Goal: Task Accomplishment & Management: Use online tool/utility

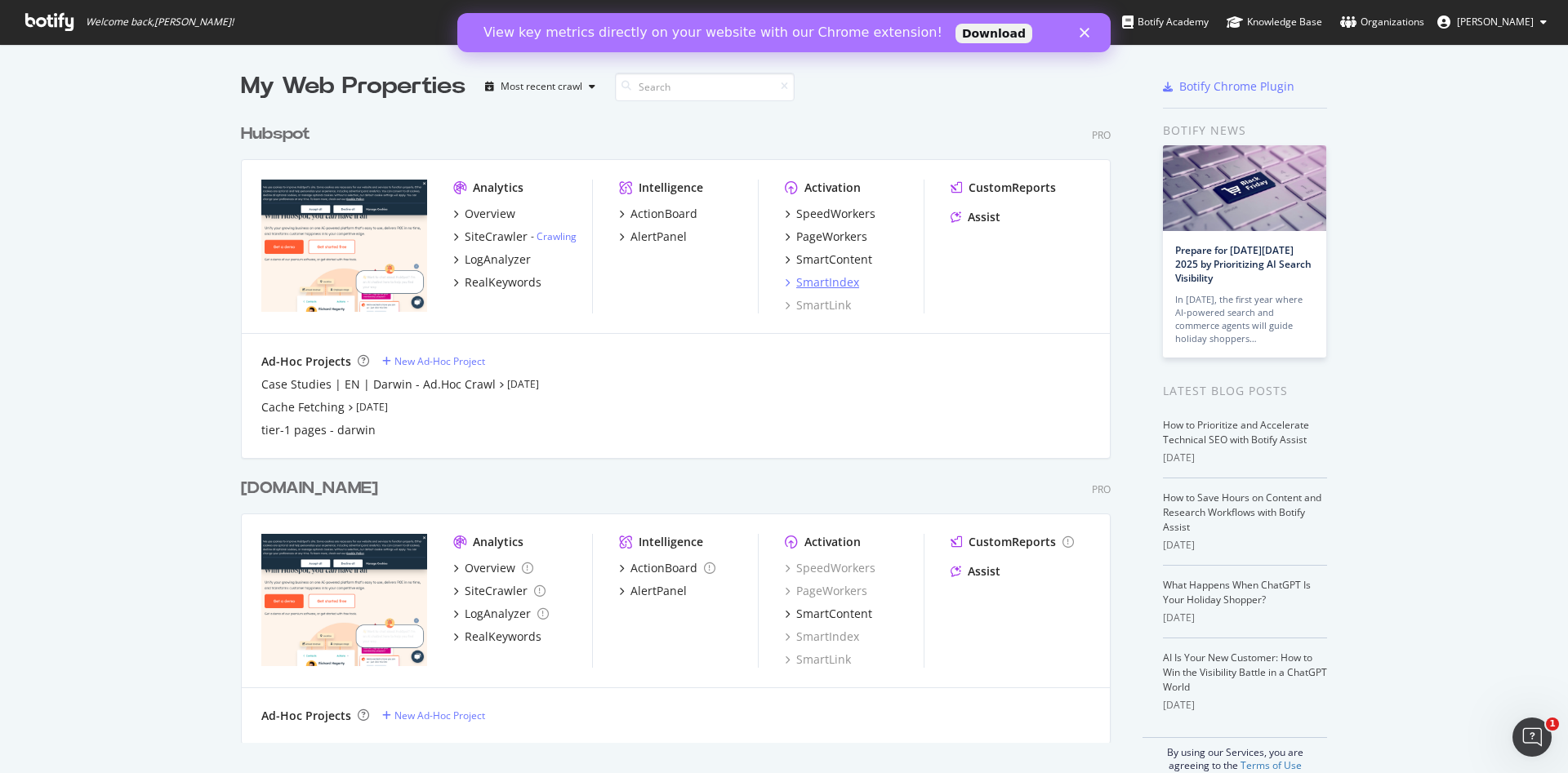
click at [802, 286] on div "SmartIndex" at bounding box center [828, 282] width 63 height 16
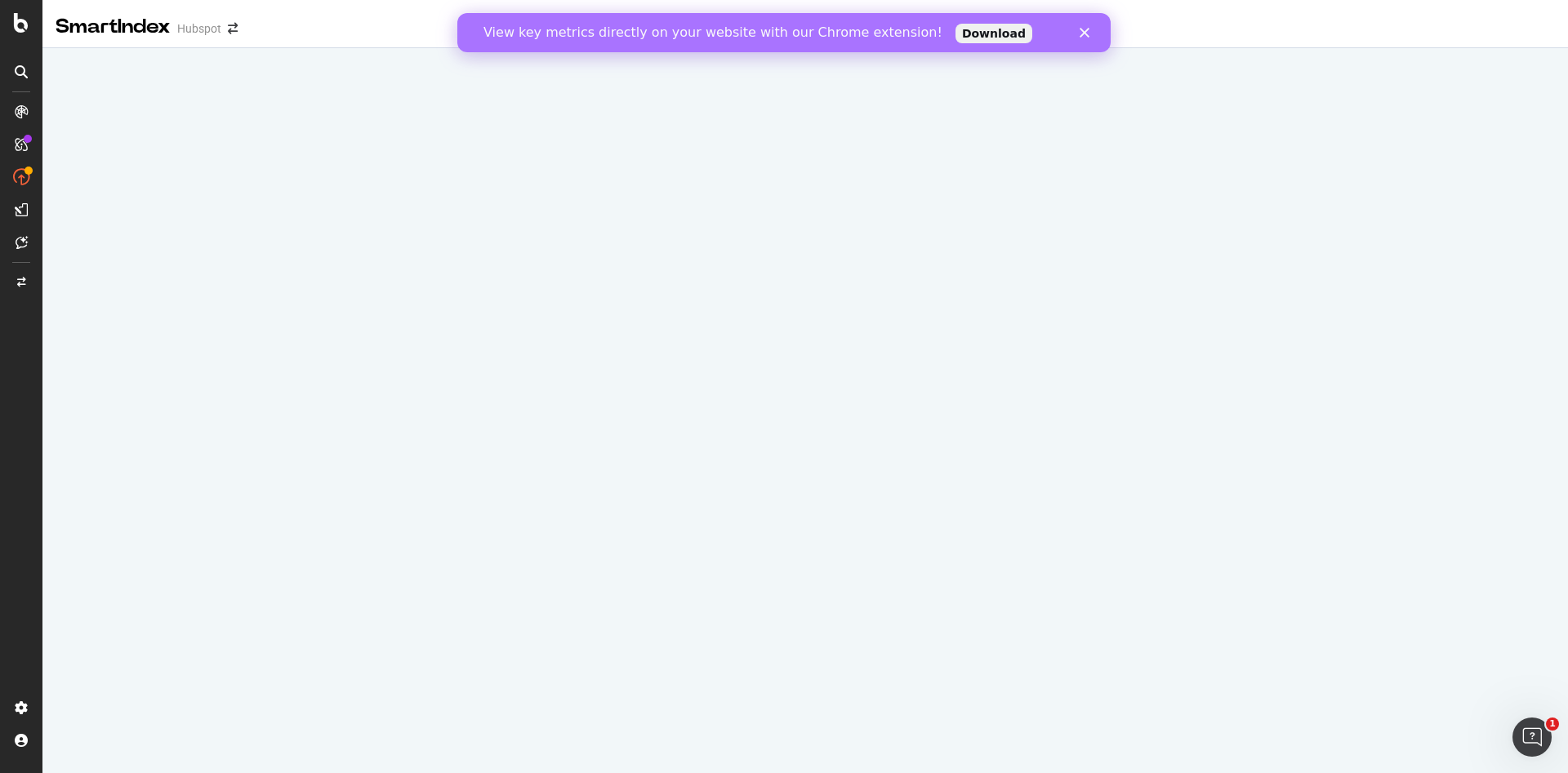
click at [1083, 33] on polygon "Close" at bounding box center [1085, 33] width 10 height 10
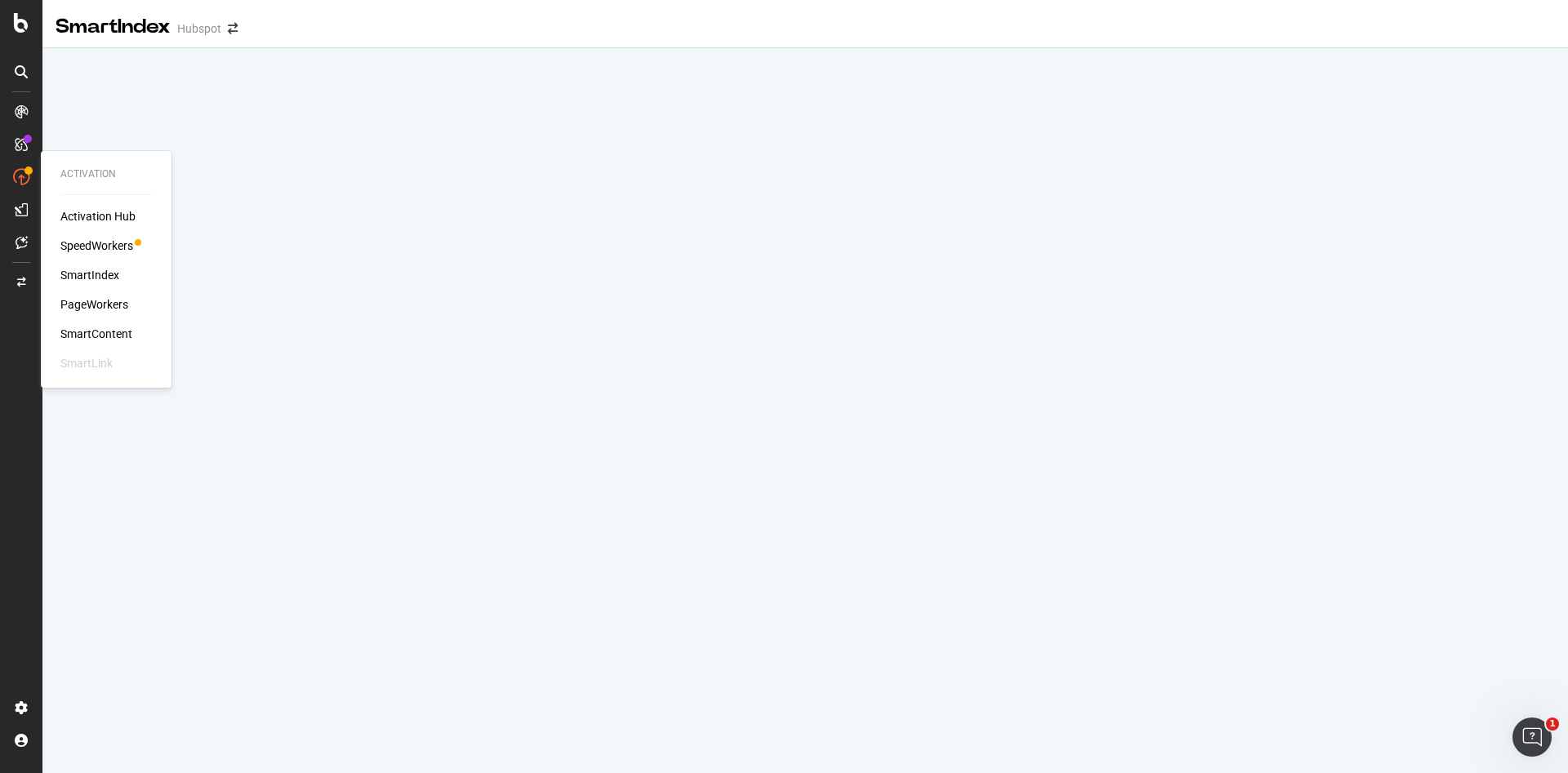
click at [108, 277] on div "SmartIndex" at bounding box center [90, 274] width 59 height 16
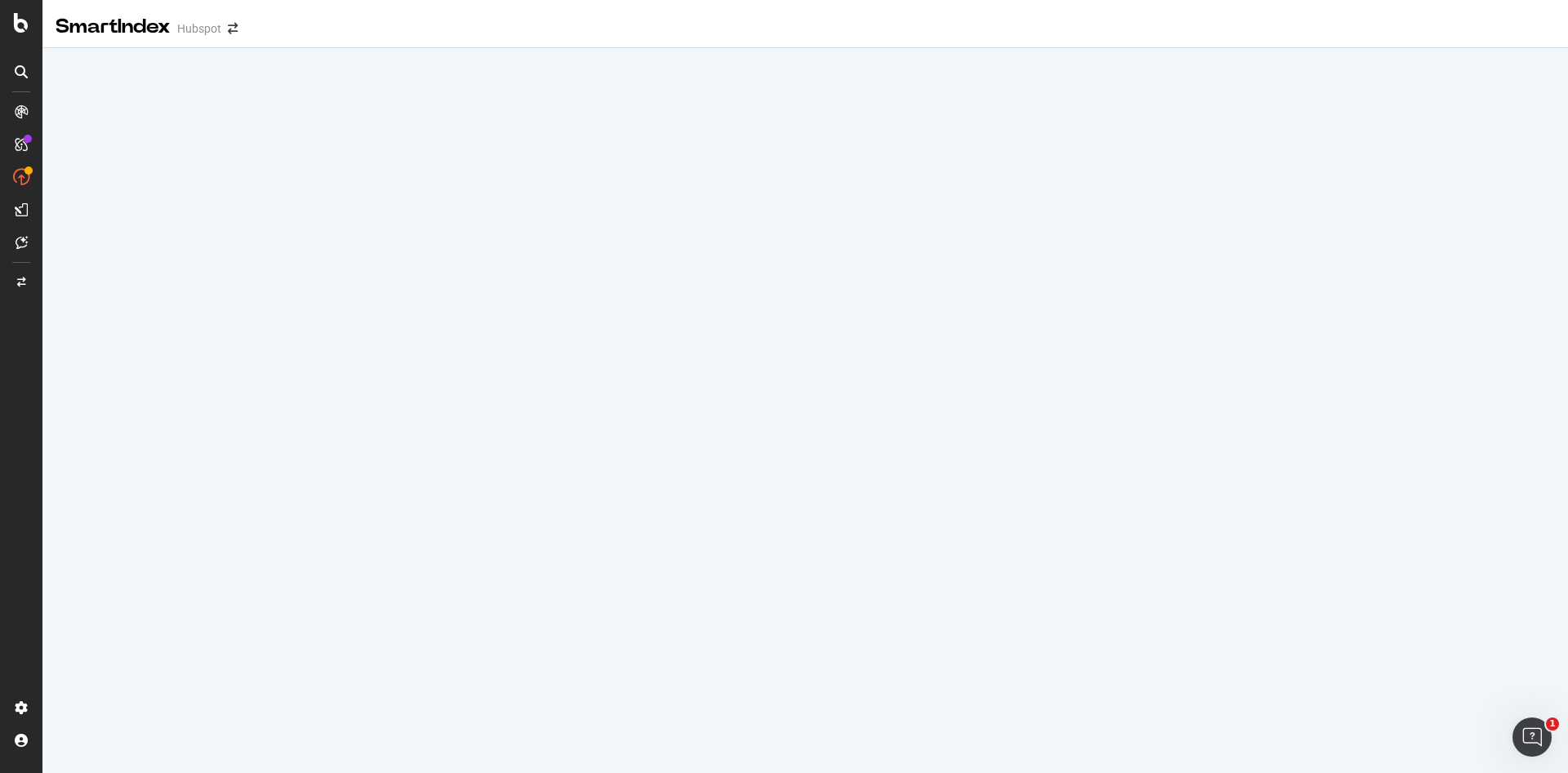
click at [111, 30] on div "SmartIndex" at bounding box center [113, 27] width 115 height 28
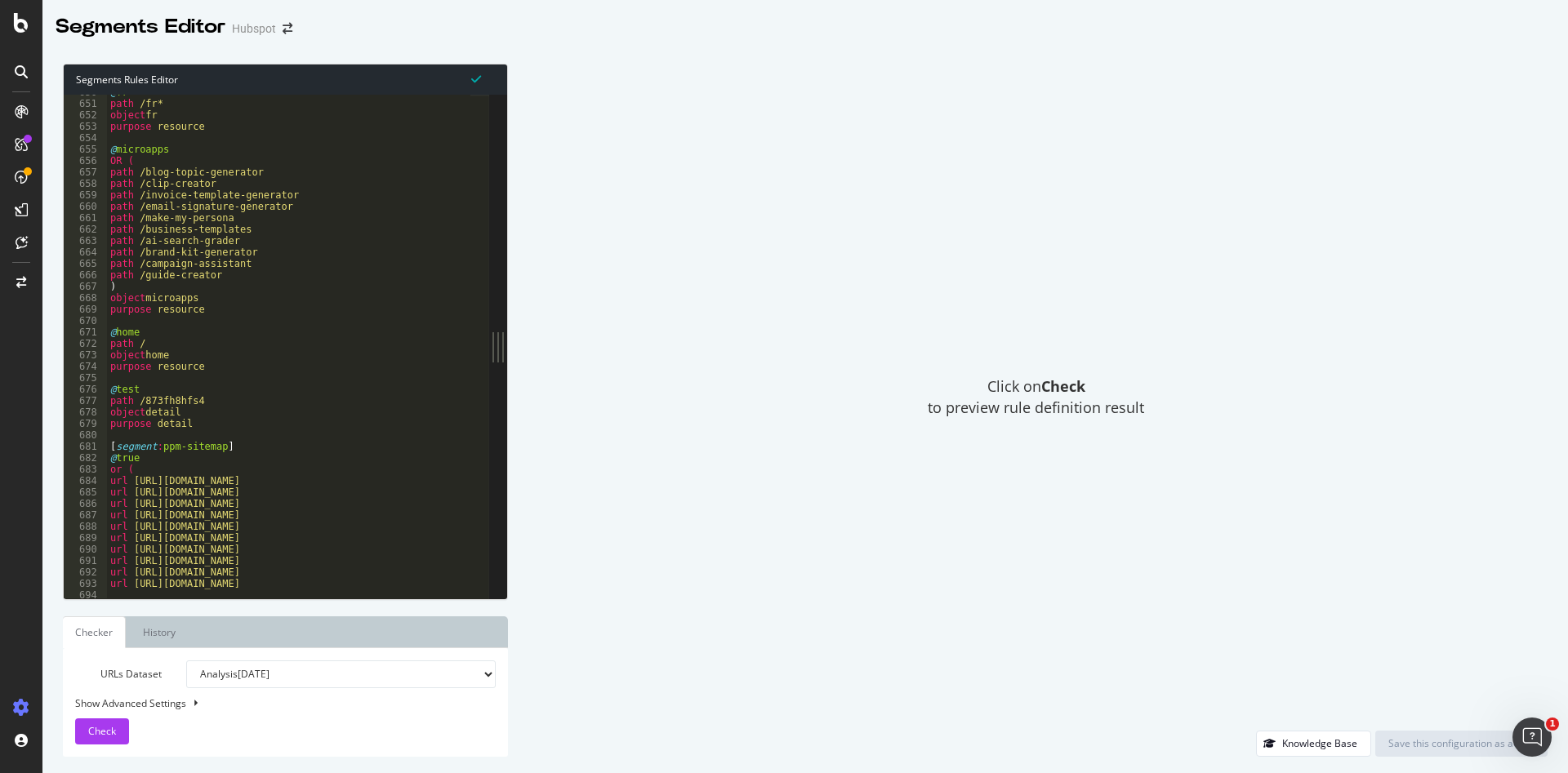
scroll to position [7390, 0]
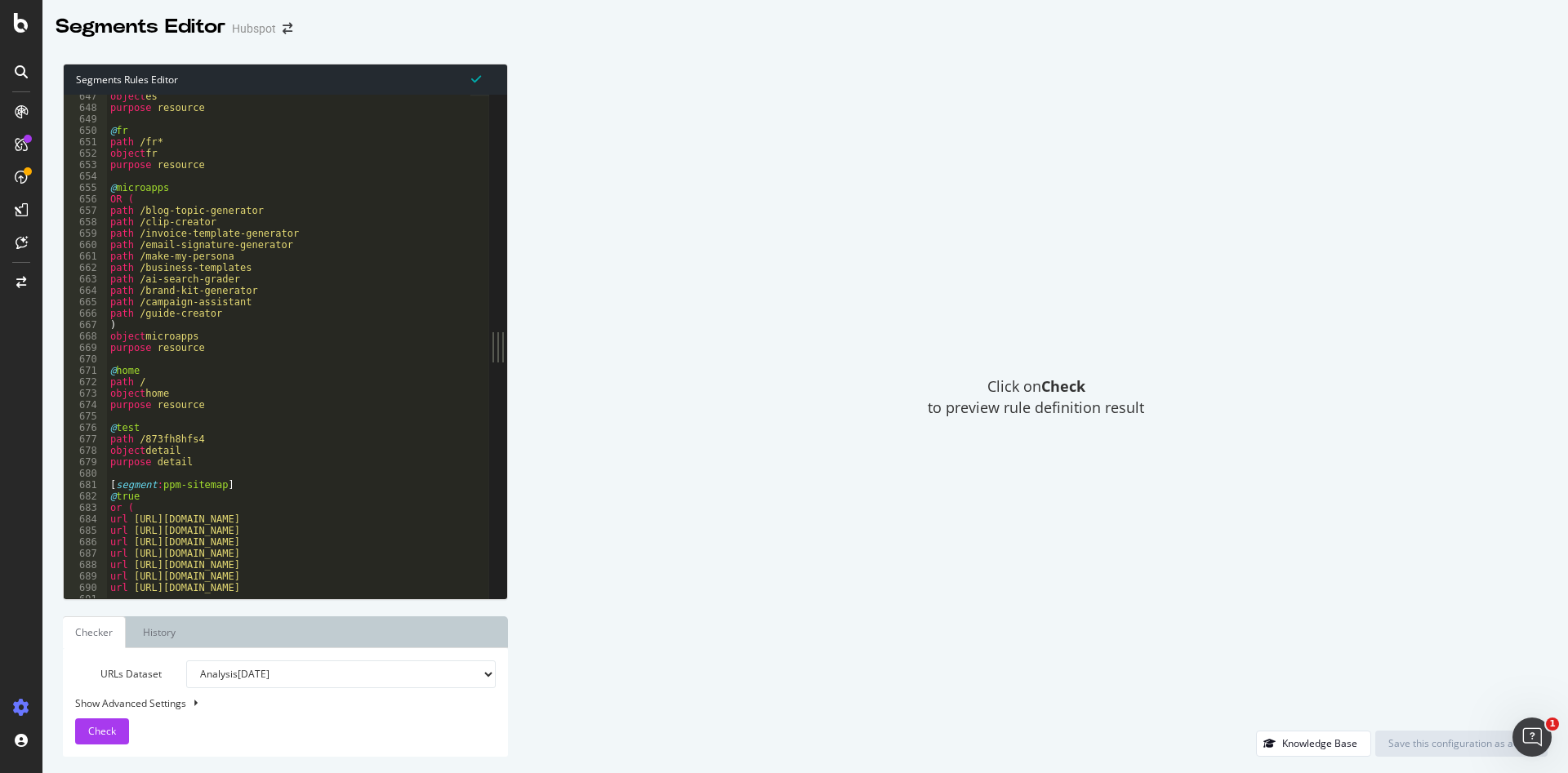
type textarea "[segment:ppm-sitemap]"
click at [167, 486] on div "object es purpose resource @ fr path /fr* object fr purpose resource @ microapp…" at bounding box center [323, 345] width 432 height 508
click at [206, 487] on div "object es purpose resource @ fr path /fr* object fr purpose resource @ microapp…" at bounding box center [323, 345] width 432 height 508
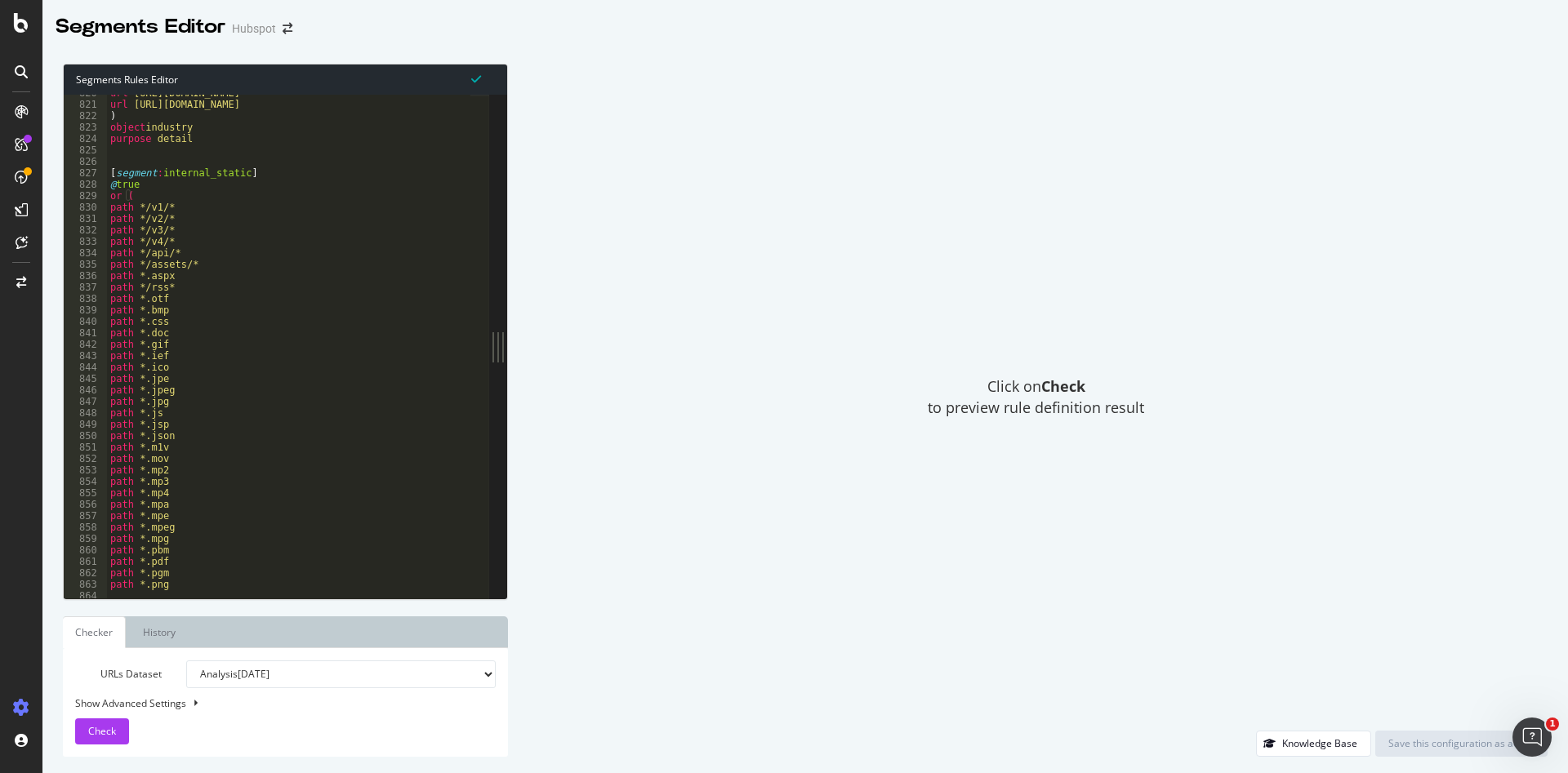
scroll to position [9107, 0]
